Goal: Task Accomplishment & Management: Manage account settings

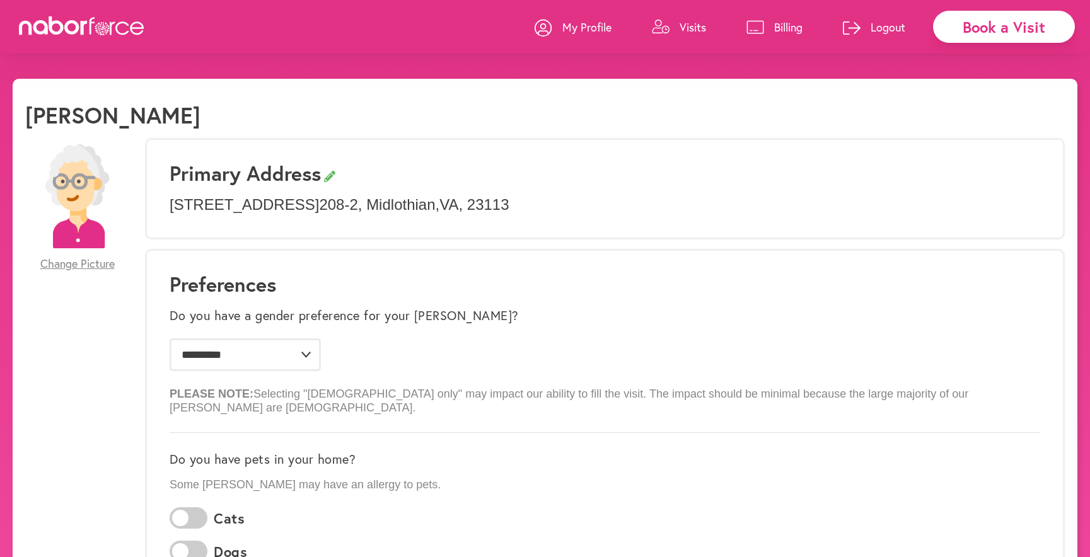
select select "*"
click at [691, 20] on p "Visits" at bounding box center [693, 27] width 26 height 15
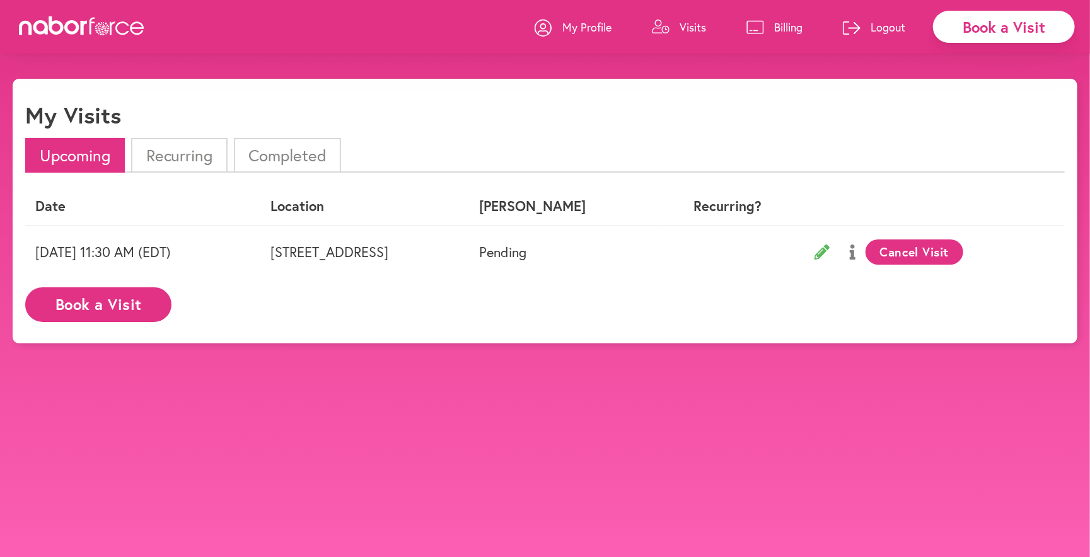
click at [291, 163] on li "Completed" at bounding box center [287, 155] width 107 height 35
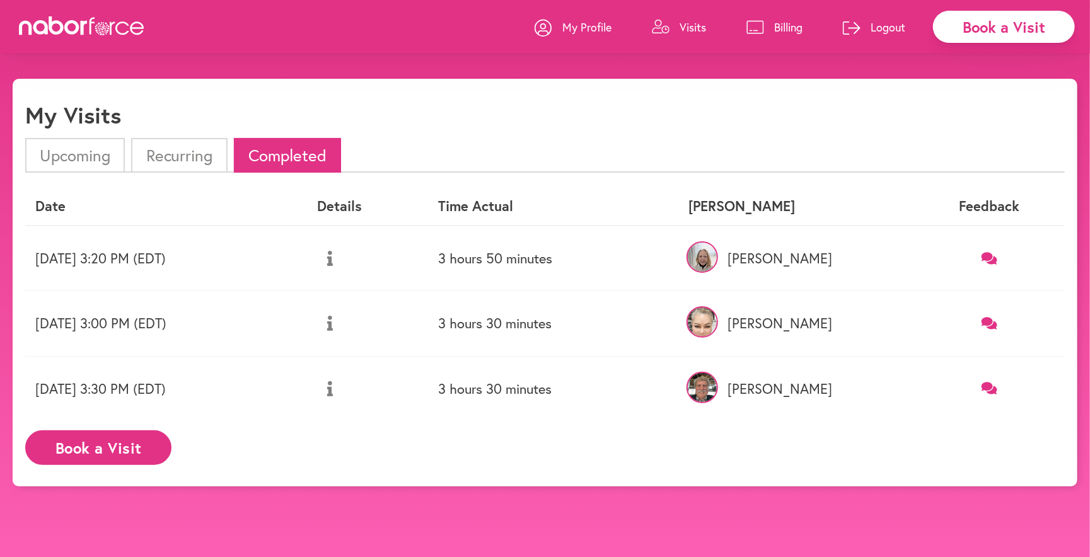
click at [343, 257] on button at bounding box center [330, 259] width 26 height 32
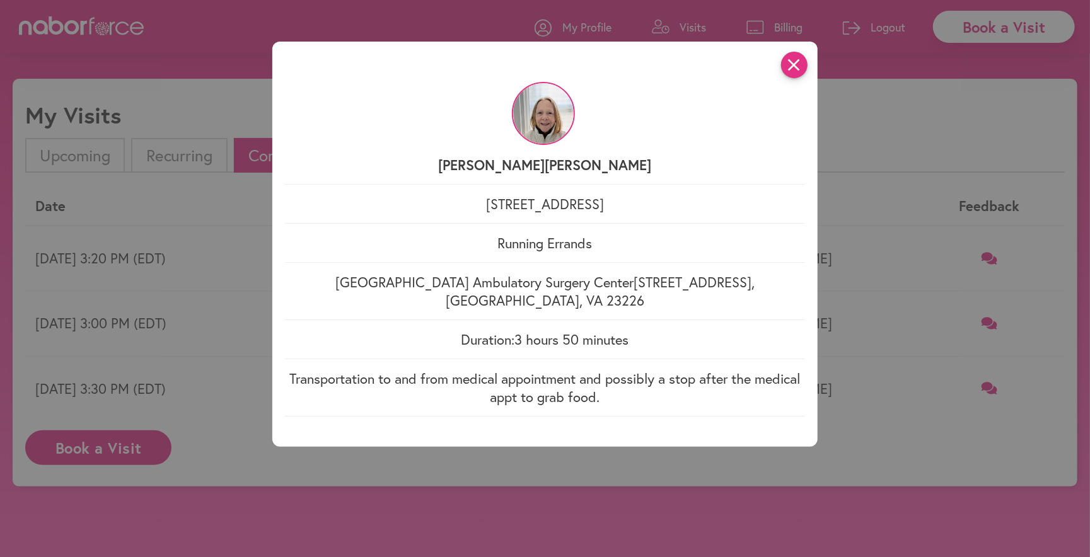
click at [789, 71] on icon "close" at bounding box center [794, 65] width 26 height 26
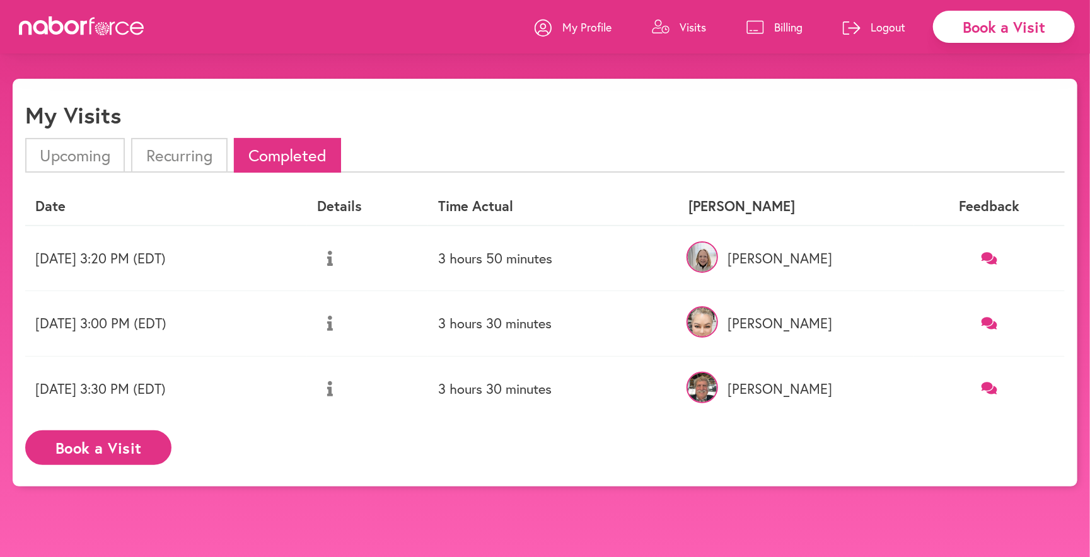
click at [778, 30] on p "Billing" at bounding box center [788, 27] width 28 height 15
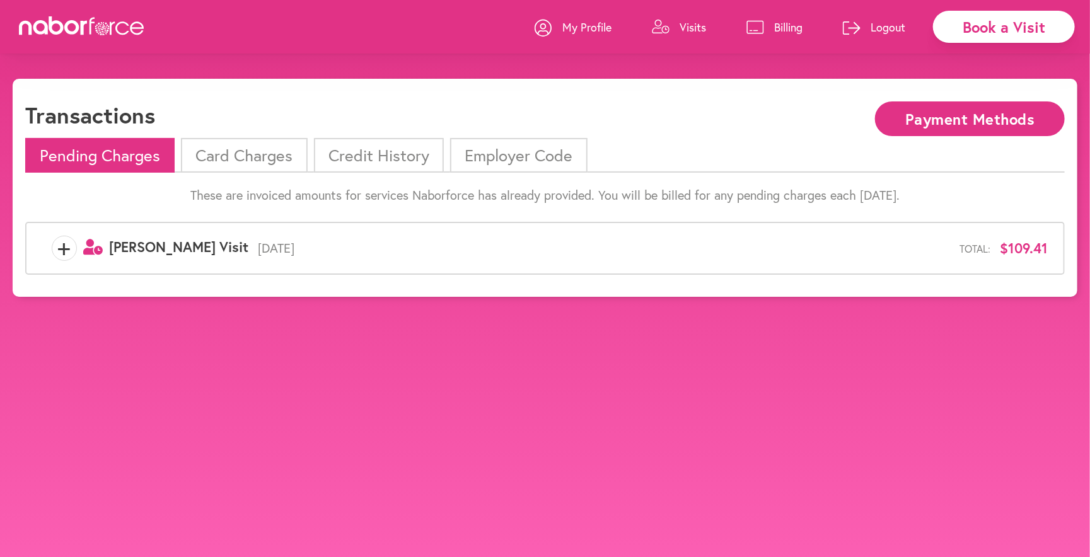
click at [648, 255] on div "+ user-clock Created with Sketch. [PERSON_NAME] Visit [DATE] Total: $109.41" at bounding box center [544, 248] width 1005 height 25
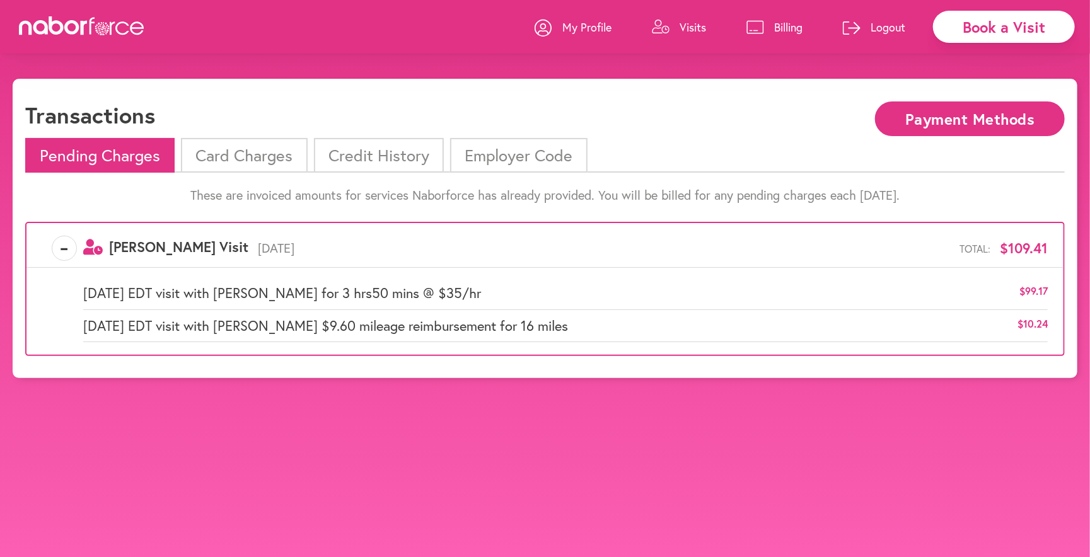
click at [250, 166] on li "Card Charges" at bounding box center [244, 155] width 126 height 35
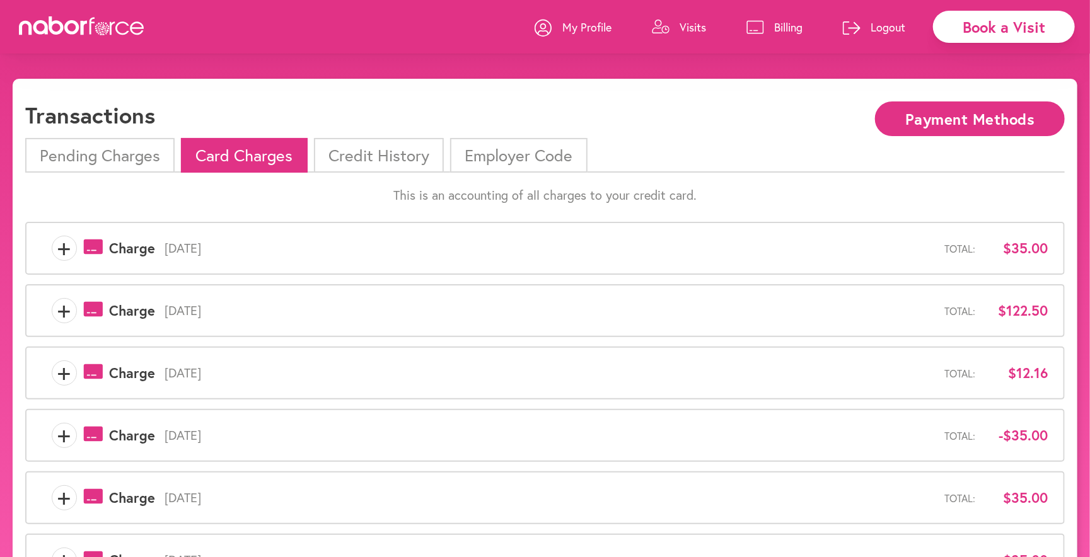
click at [352, 168] on li "Credit History" at bounding box center [379, 155] width 130 height 35
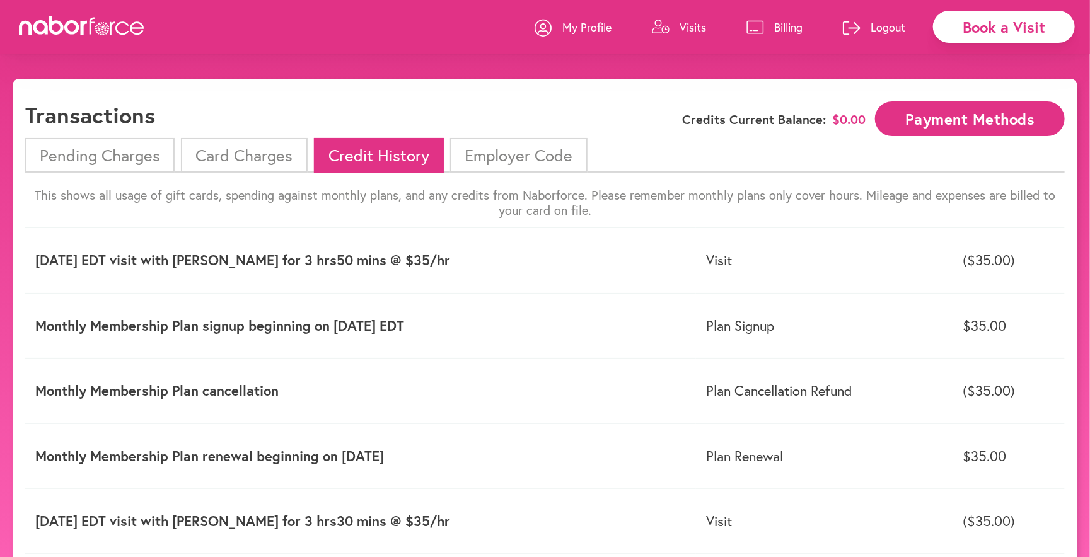
click at [495, 158] on li "Employer Code" at bounding box center [518, 155] width 137 height 35
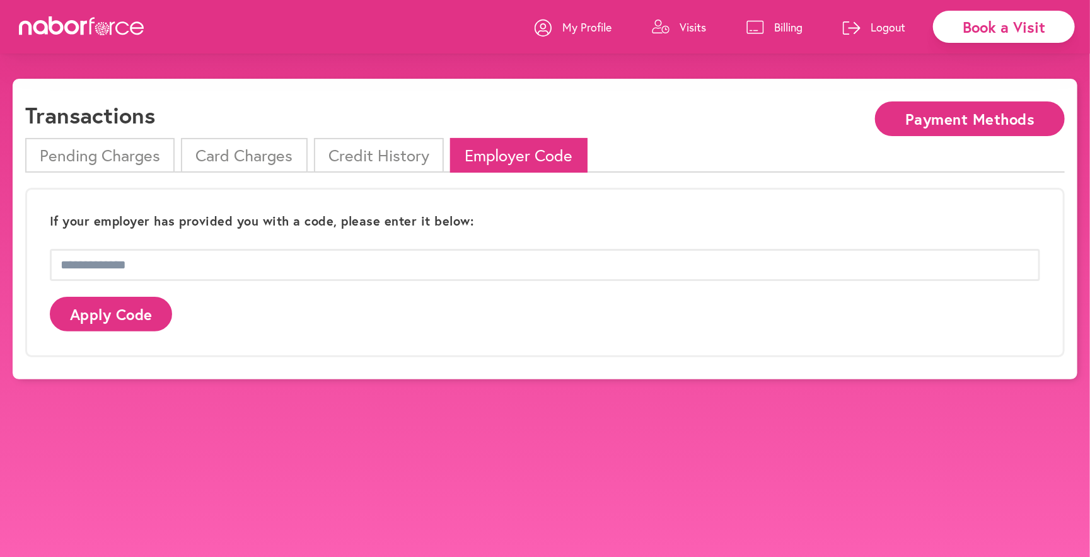
click at [248, 161] on li "Card Charges" at bounding box center [244, 155] width 126 height 35
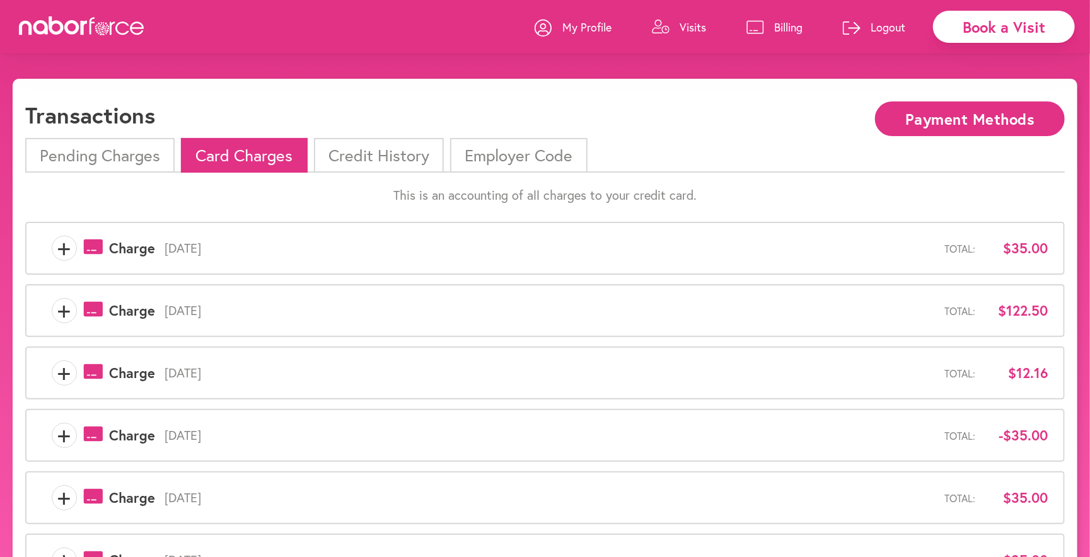
click at [97, 136] on div "Transactions Payment Methods" at bounding box center [544, 119] width 1039 height 37
click at [89, 154] on li "Pending Charges" at bounding box center [99, 155] width 149 height 35
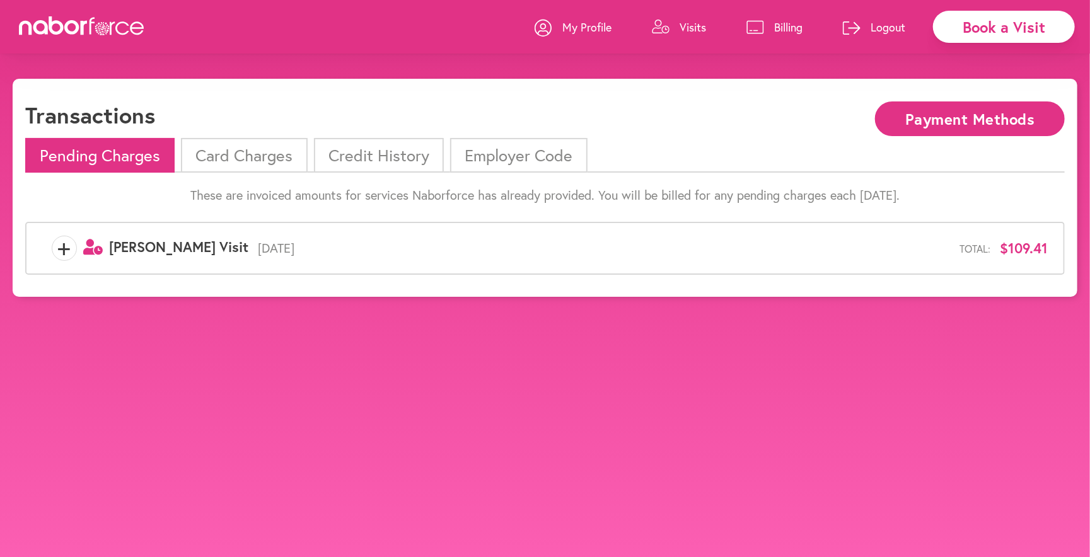
click at [530, 242] on span "[DATE]" at bounding box center [603, 248] width 711 height 15
